Goal: Navigation & Orientation: Find specific page/section

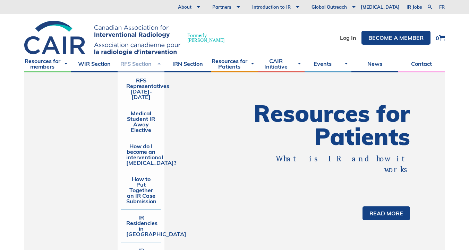
click at [139, 62] on link "RFS Section" at bounding box center [141, 63] width 47 height 17
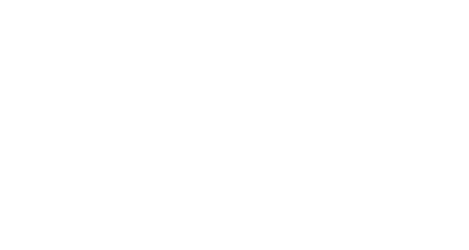
click at [41, 35] on div at bounding box center [234, 125] width 469 height 250
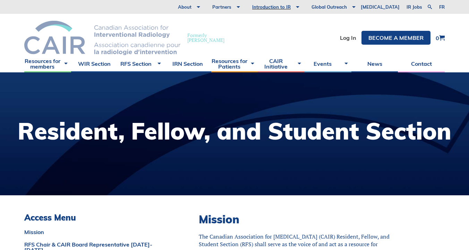
click at [49, 41] on img at bounding box center [102, 38] width 156 height 34
click at [106, 36] on img at bounding box center [102, 38] width 156 height 34
